Goal: Information Seeking & Learning: Learn about a topic

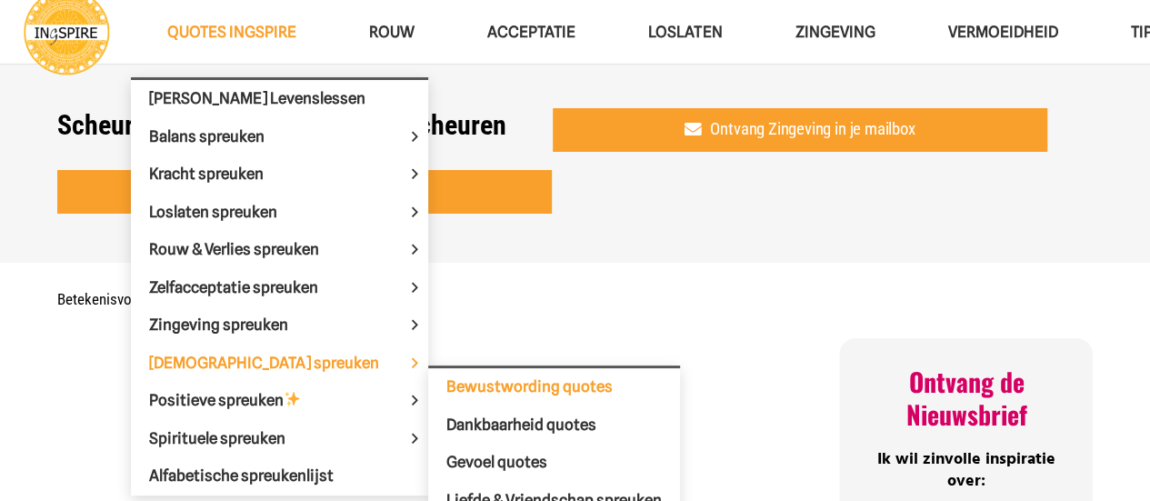
click at [447, 383] on span "Bewustwording quotes" at bounding box center [530, 386] width 166 height 18
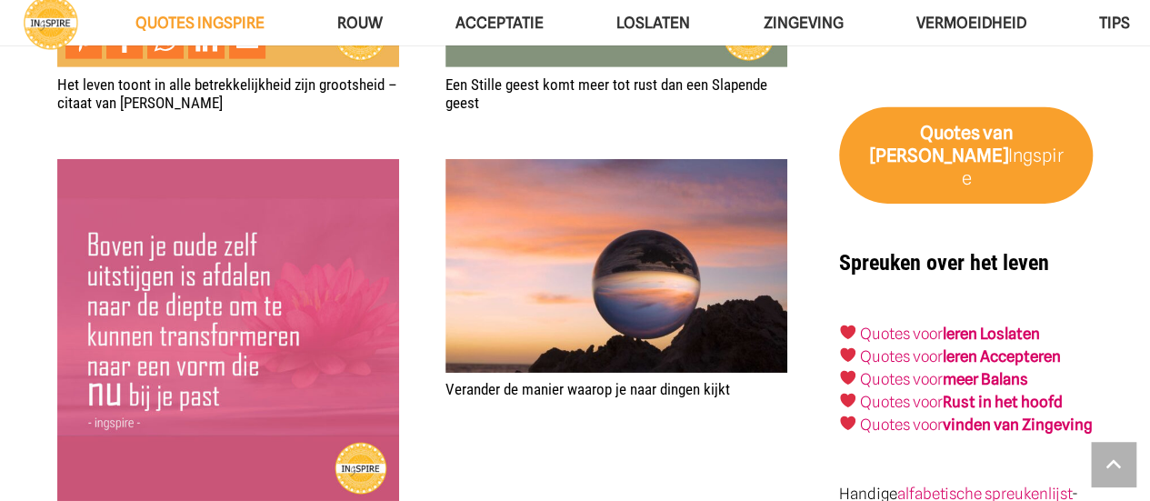
scroll to position [2546, 0]
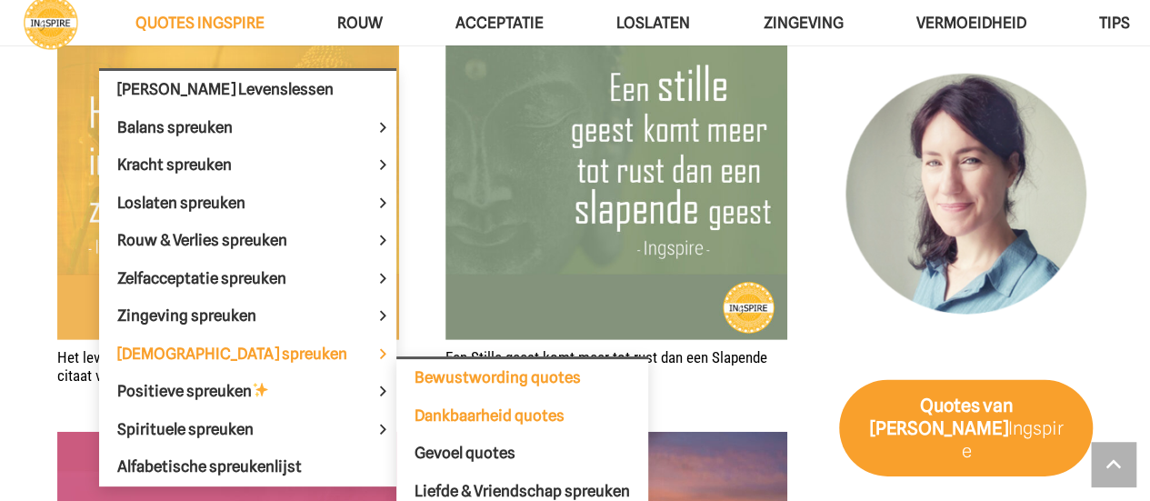
click at [415, 409] on span "Dankbaarheid quotes" at bounding box center [490, 415] width 150 height 18
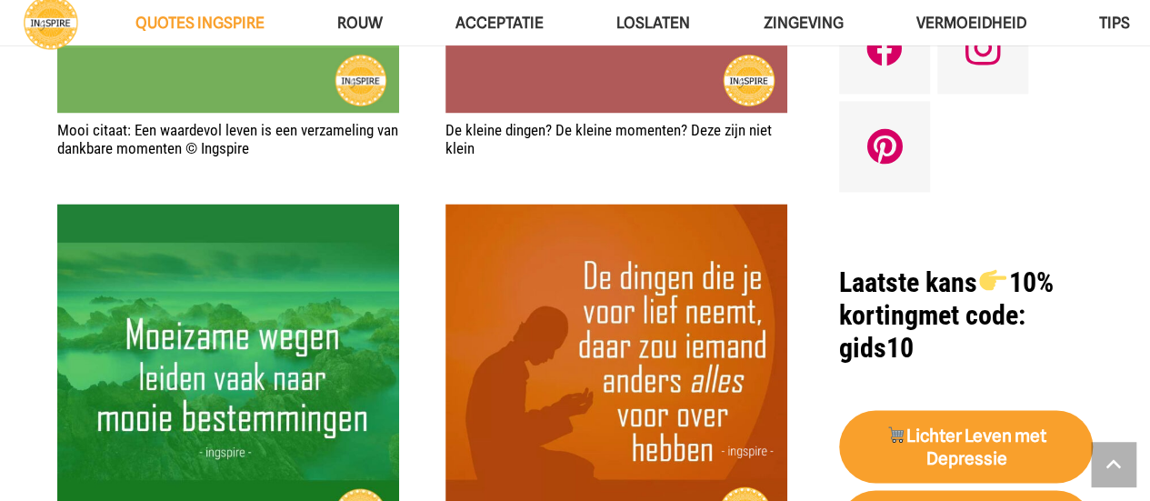
scroll to position [1637, 0]
